Goal: Task Accomplishment & Management: Manage account settings

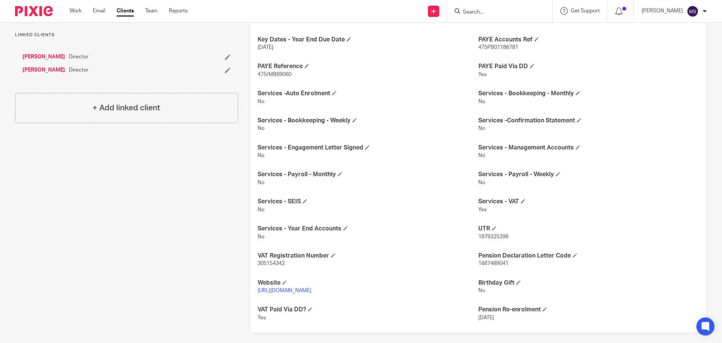
scroll to position [413, 0]
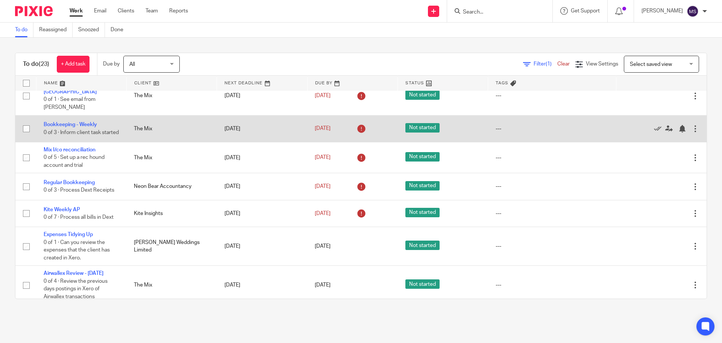
scroll to position [351, 0]
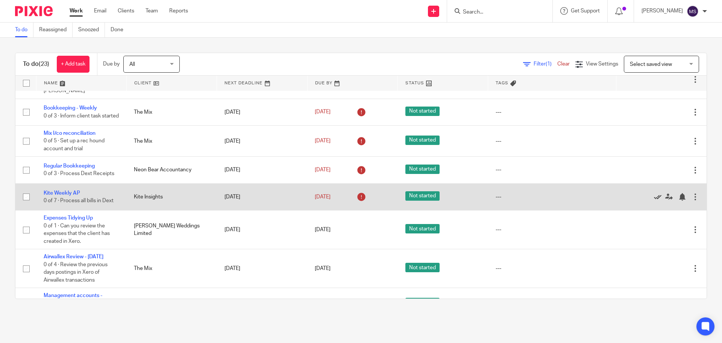
click at [654, 193] on icon at bounding box center [658, 197] width 8 height 8
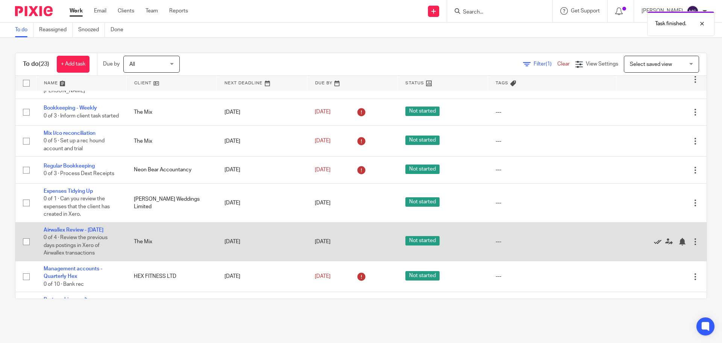
click at [654, 238] on icon at bounding box center [658, 242] width 8 height 8
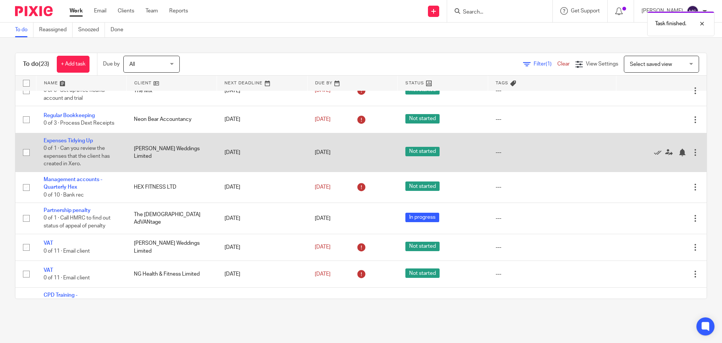
scroll to position [451, 0]
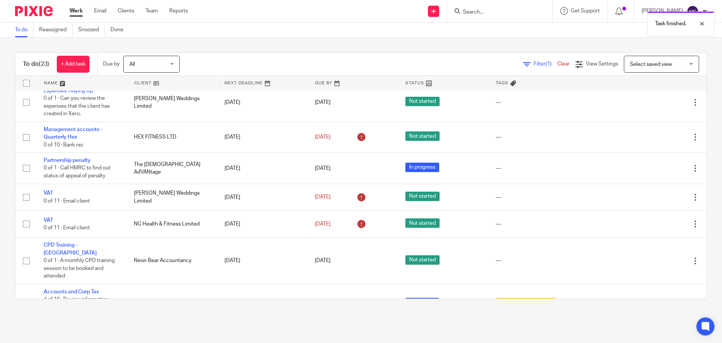
click at [57, 85] on link at bounding box center [81, 83] width 90 height 15
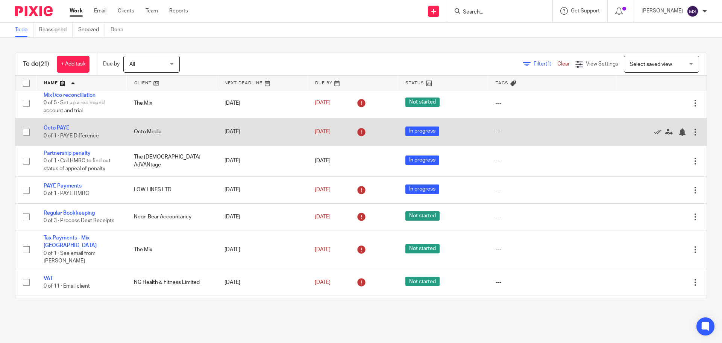
scroll to position [464, 0]
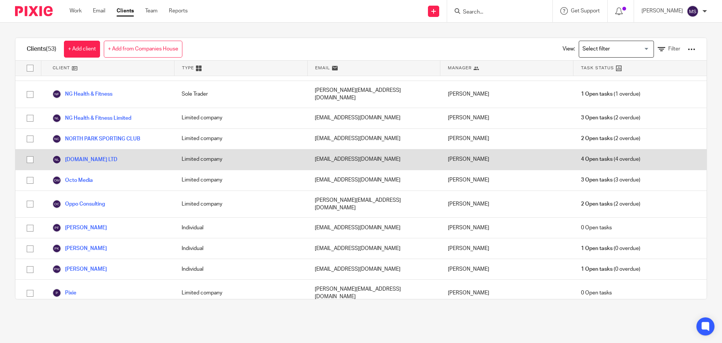
scroll to position [873, 0]
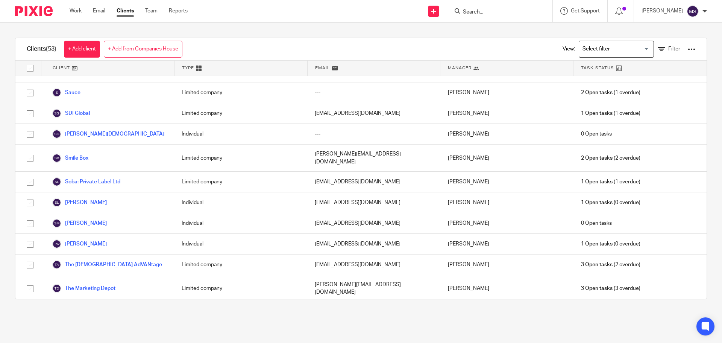
click at [84, 338] on link "The Mix" at bounding box center [67, 342] width 31 height 9
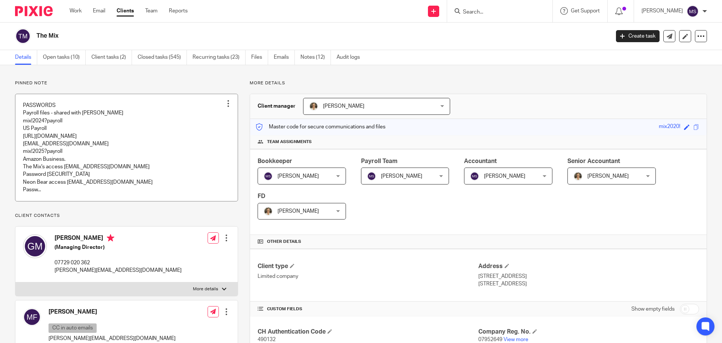
click at [86, 127] on link at bounding box center [126, 147] width 222 height 107
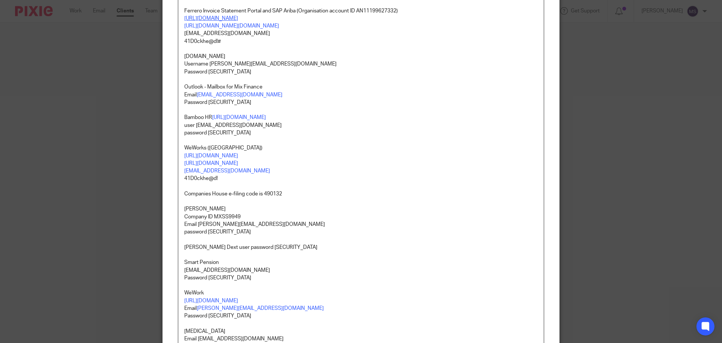
scroll to position [351, 0]
